Goal: Task Accomplishment & Management: Manage account settings

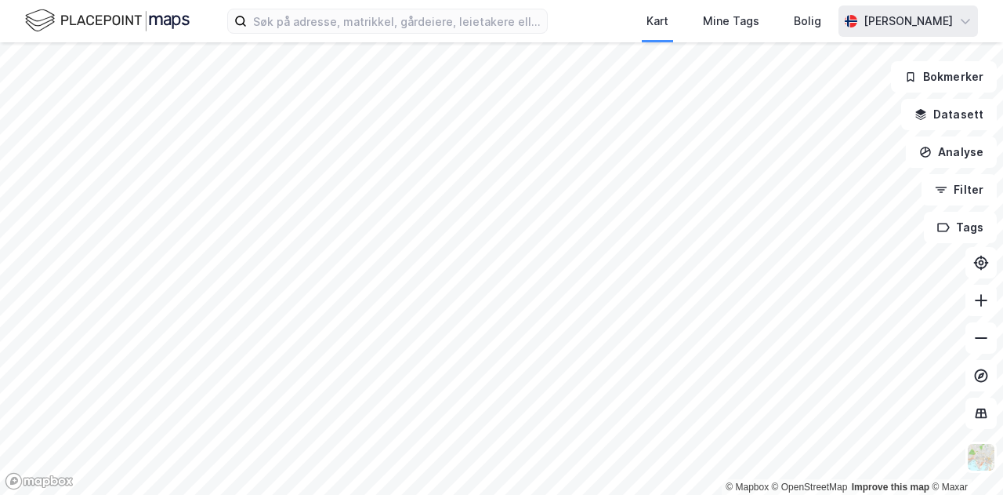
click at [917, 24] on div "Eirik Aase" at bounding box center [908, 21] width 89 height 19
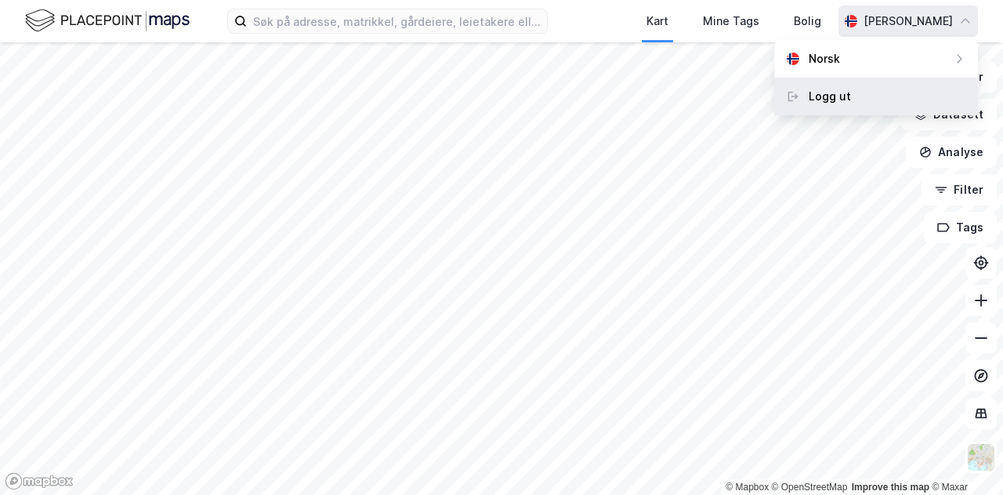
click at [854, 100] on div "Logg ut" at bounding box center [876, 97] width 204 height 38
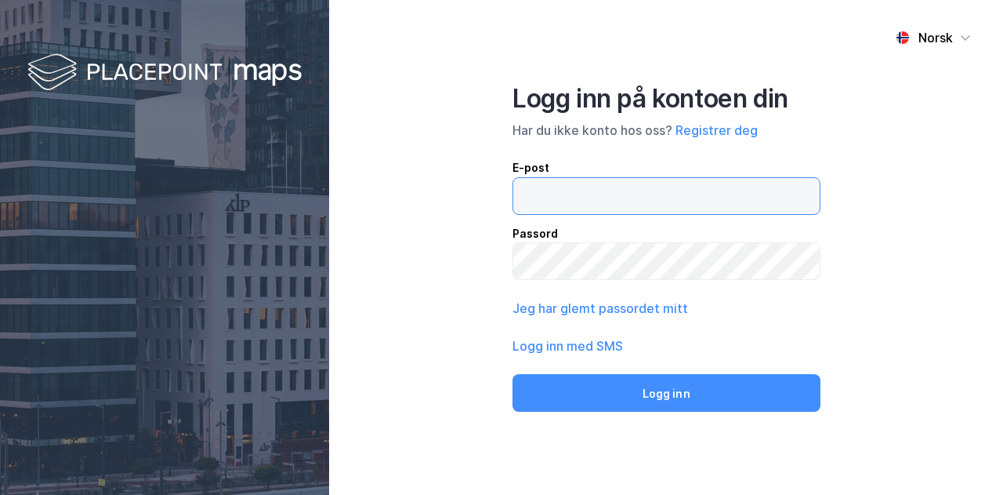
type input "s194757@nhhs.no"
click at [637, 194] on input "s194757@nhhs.no" at bounding box center [666, 196] width 306 height 36
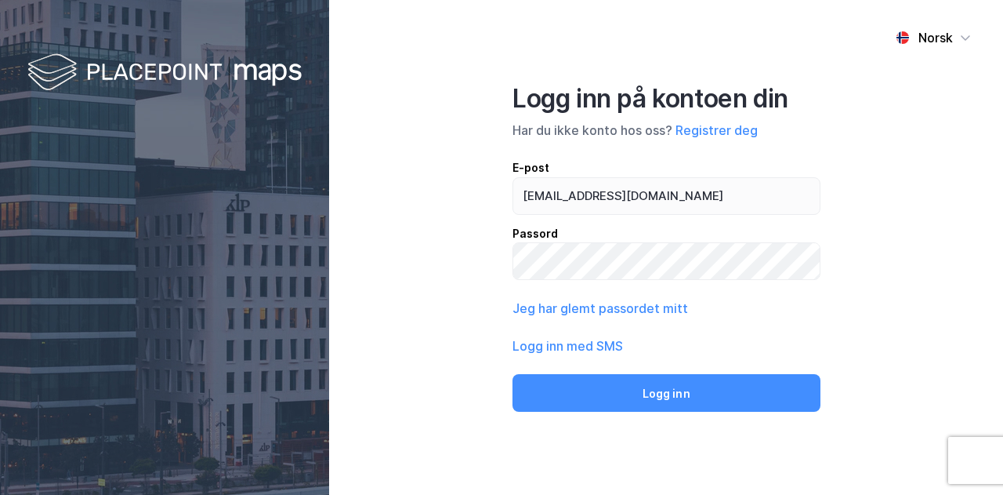
click at [842, 228] on div "Norsk Logg inn på kontoen din Har du ikke konto hos oss? Registrer deg E-post s…" at bounding box center [666, 247] width 674 height 495
drag, startPoint x: 674, startPoint y: 197, endPoint x: 470, endPoint y: 194, distance: 203.8
click at [470, 194] on div "Norsk Logg inn på kontoen din Har du ikke konto hos oss? Registrer deg E-post s…" at bounding box center [666, 247] width 674 height 495
click at [919, 159] on div "Norsk Logg inn på kontoen din Har du ikke konto hos oss? Registrer deg E-post s…" at bounding box center [666, 247] width 674 height 495
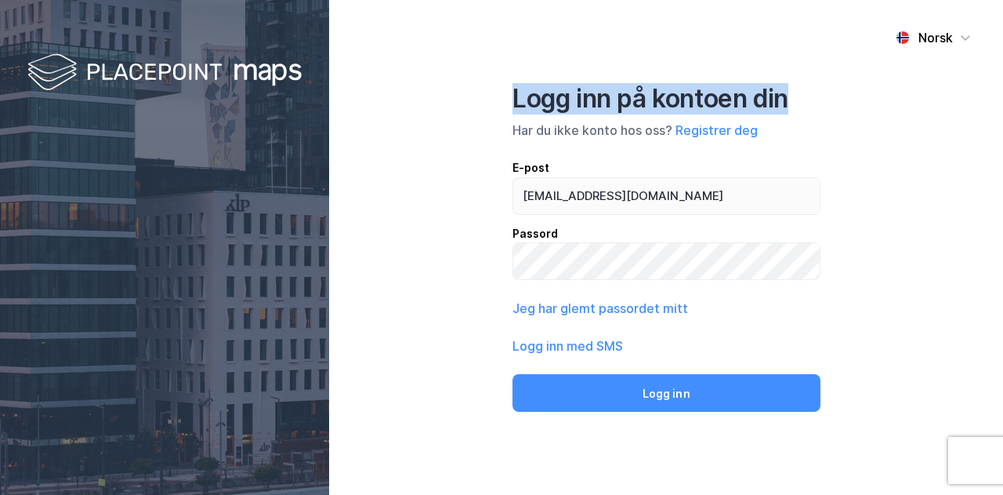
drag, startPoint x: 818, startPoint y: 94, endPoint x: 408, endPoint y: 86, distance: 410.0
click at [408, 86] on div "Norsk Logg inn på kontoen din Har du ikke konto hos oss? Registrer deg E-post s…" at bounding box center [666, 247] width 674 height 495
click at [505, 63] on div "Norsk Logg inn på kontoen din Har du ikke konto hos oss? Registrer deg E-post s…" at bounding box center [666, 247] width 674 height 495
click at [613, 78] on div "Norsk Logg inn på kontoen din Har du ikke konto hos oss? Registrer deg E-post s…" at bounding box center [666, 247] width 674 height 495
click at [597, 100] on div "Logg inn på kontoen din" at bounding box center [667, 98] width 308 height 31
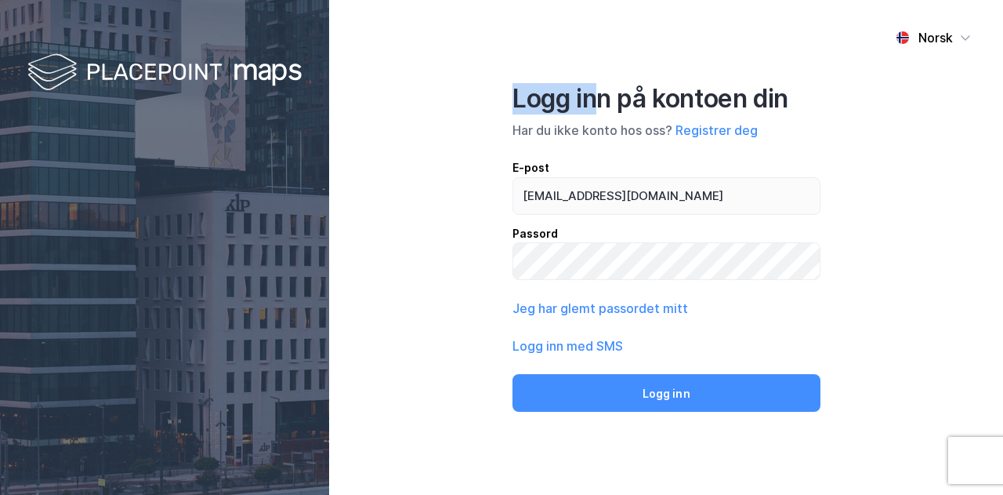
drag, startPoint x: 603, startPoint y: 101, endPoint x: 515, endPoint y: 100, distance: 87.8
click at [499, 100] on div "Norsk Logg inn på kontoen din Har du ikke konto hos oss? Registrer deg E-post s…" at bounding box center [666, 247] width 674 height 495
click at [610, 97] on div "Logg inn på kontoen din" at bounding box center [667, 98] width 308 height 31
drag, startPoint x: 616, startPoint y: 98, endPoint x: 510, endPoint y: 98, distance: 105.8
click at [510, 98] on div "Norsk Logg inn på kontoen din Har du ikke konto hos oss? Registrer deg E-post s…" at bounding box center [666, 247] width 674 height 495
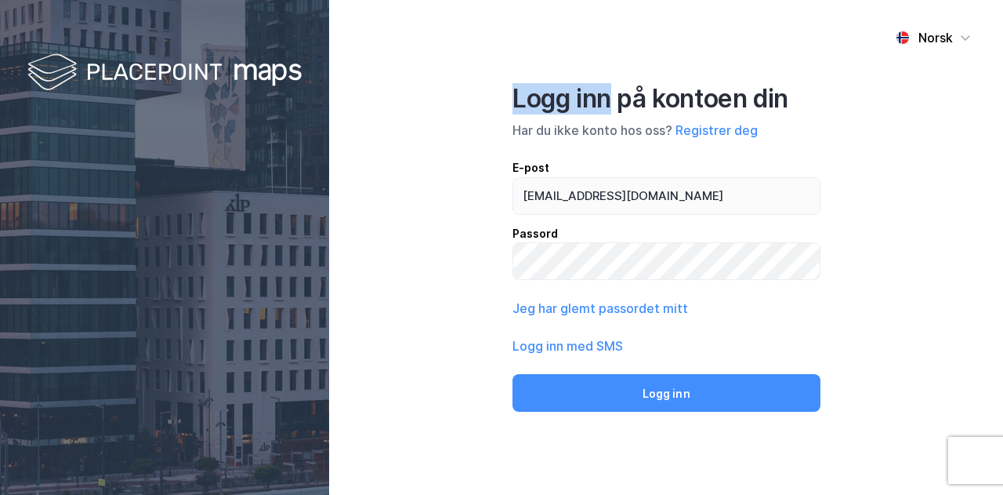
drag, startPoint x: 602, startPoint y: 74, endPoint x: 622, endPoint y: 78, distance: 20.8
click at [604, 74] on div "Norsk Logg inn på kontoen din Har du ikke konto hos oss? Registrer deg E-post s…" at bounding box center [666, 247] width 674 height 495
drag, startPoint x: 683, startPoint y: 86, endPoint x: 698, endPoint y: 89, distance: 15.9
click at [683, 87] on div "Logg inn på kontoen din" at bounding box center [667, 98] width 308 height 31
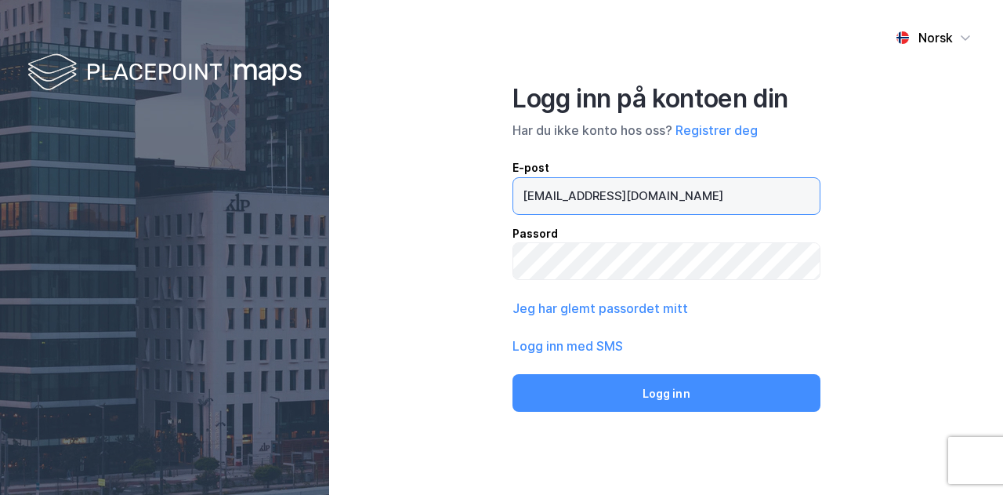
drag, startPoint x: 640, startPoint y: 181, endPoint x: 509, endPoint y: 183, distance: 130.1
click at [509, 183] on div "Norsk Logg inn på kontoen din Har du ikke konto hos oss? Registrer deg E-post s…" at bounding box center [666, 247] width 674 height 495
click at [424, 154] on div "Norsk Logg inn på kontoen din Har du ikke konto hos oss? Registrer deg E-post s…" at bounding box center [666, 247] width 674 height 495
